Goal: Navigation & Orientation: Find specific page/section

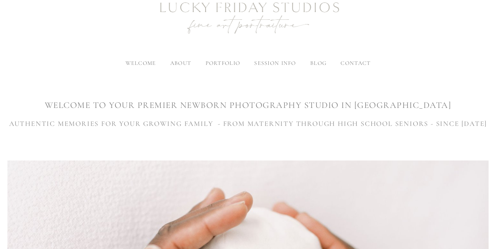
scroll to position [61, 0]
click at [226, 75] on span "maternity" at bounding box center [223, 74] width 36 height 7
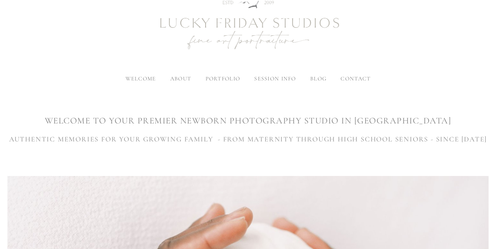
scroll to position [55, 0]
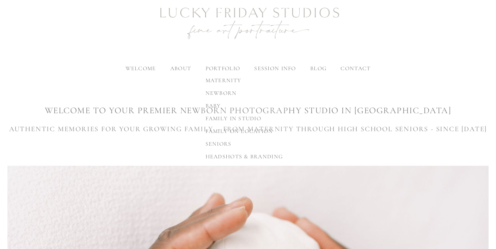
click at [221, 80] on span "maternity" at bounding box center [223, 80] width 36 height 7
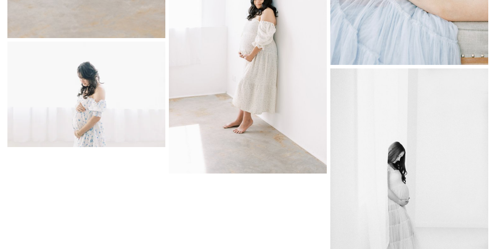
scroll to position [2107, 0]
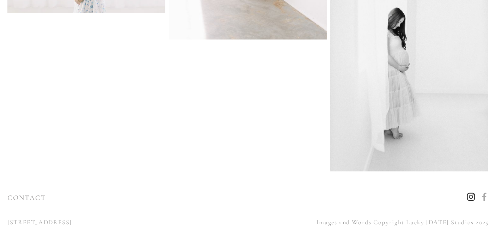
click at [471, 197] on use "Instagram" at bounding box center [470, 196] width 17 height 17
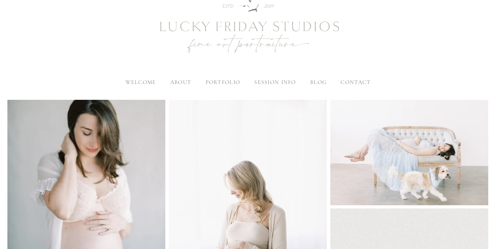
scroll to position [44, 0]
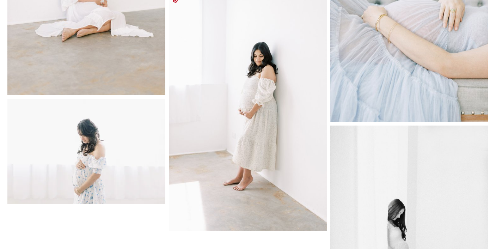
scroll to position [2107, 0]
